Goal: Information Seeking & Learning: Learn about a topic

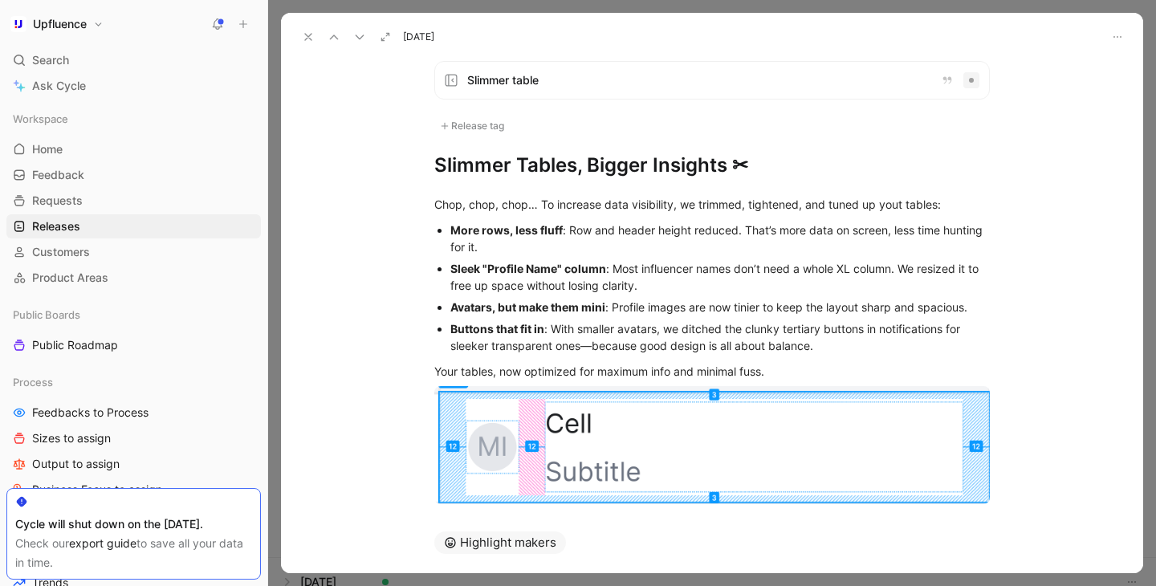
click at [621, 177] on h1 "Slimmer Tables, Bigger Insights ✂" at bounding box center [712, 166] width 556 height 26
click at [645, 167] on h1 "Slimmer Tables, Bigger Insights ✂" at bounding box center [712, 166] width 556 height 26
click at [336, 106] on div "Slimmer table Release tag Slimmer Tables, Better Insights ✂ Chop, chop, chop… T…" at bounding box center [712, 280] width 862 height 464
click at [310, 39] on use at bounding box center [308, 37] width 6 height 6
